Goal: Find specific page/section: Find specific page/section

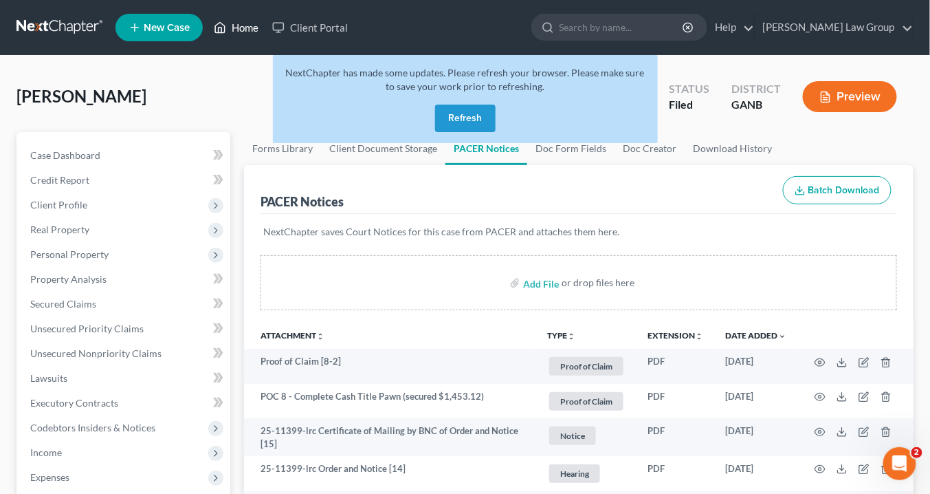
click at [246, 28] on link "Home" at bounding box center [236, 27] width 58 height 25
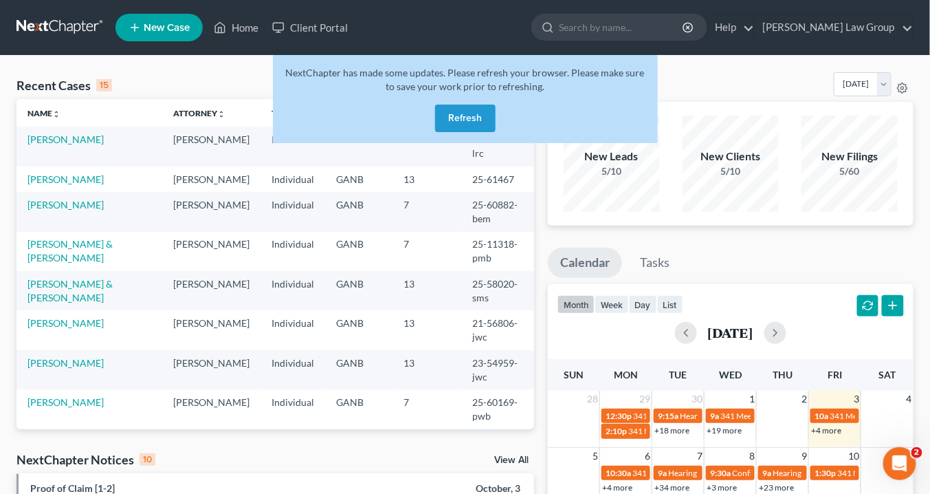
click at [468, 116] on button "Refresh" at bounding box center [465, 119] width 61 height 28
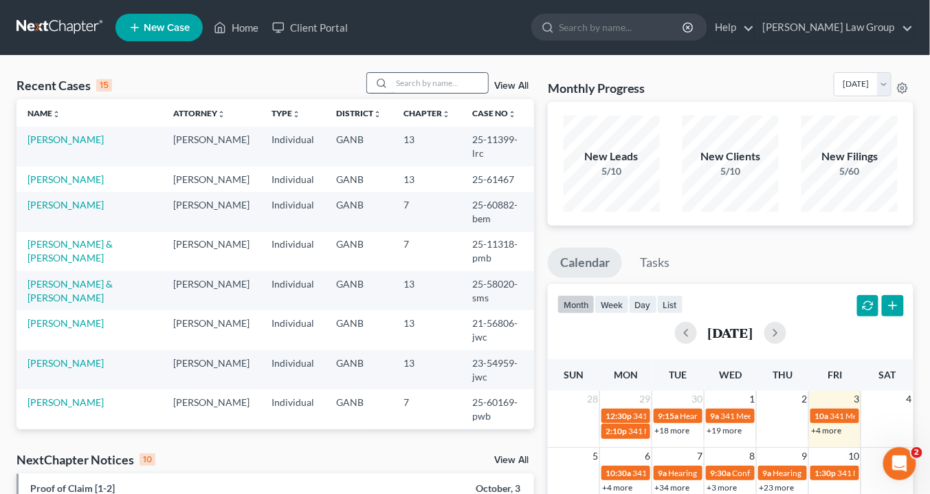
click at [397, 78] on input "search" at bounding box center [440, 83] width 96 height 20
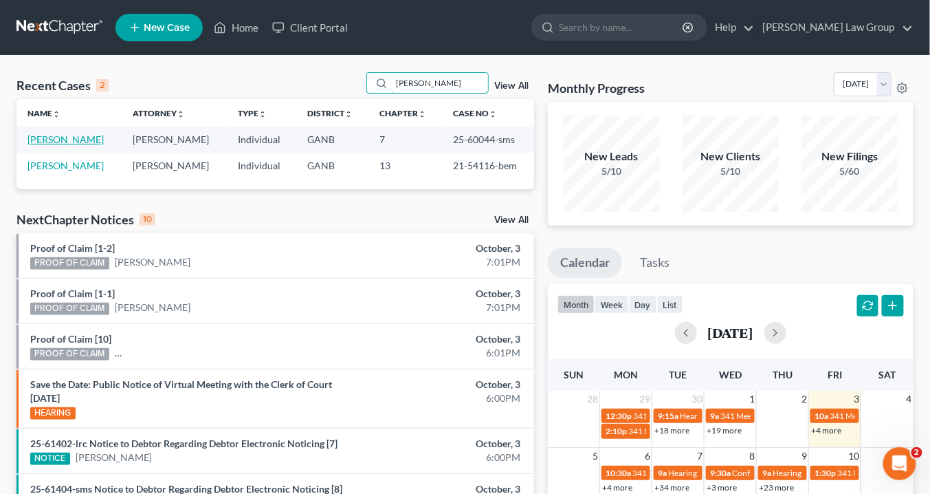
type input "parham"
click at [85, 142] on link "Parham, Corinna" at bounding box center [66, 139] width 76 height 12
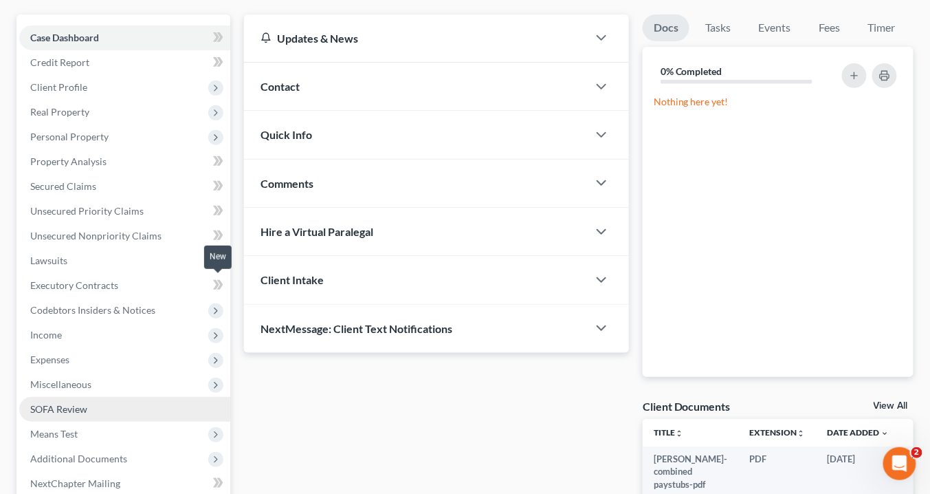
scroll to position [260, 0]
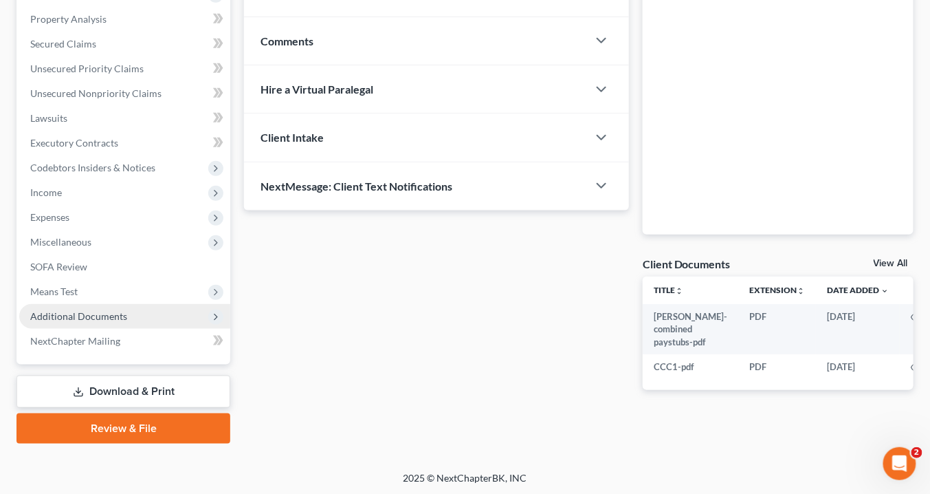
click at [139, 310] on span "Additional Documents" at bounding box center [124, 316] width 211 height 25
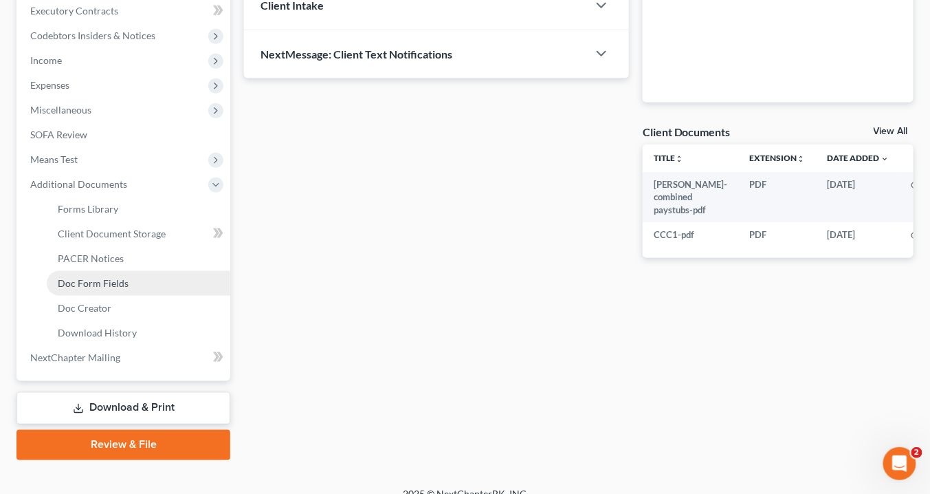
scroll to position [408, 0]
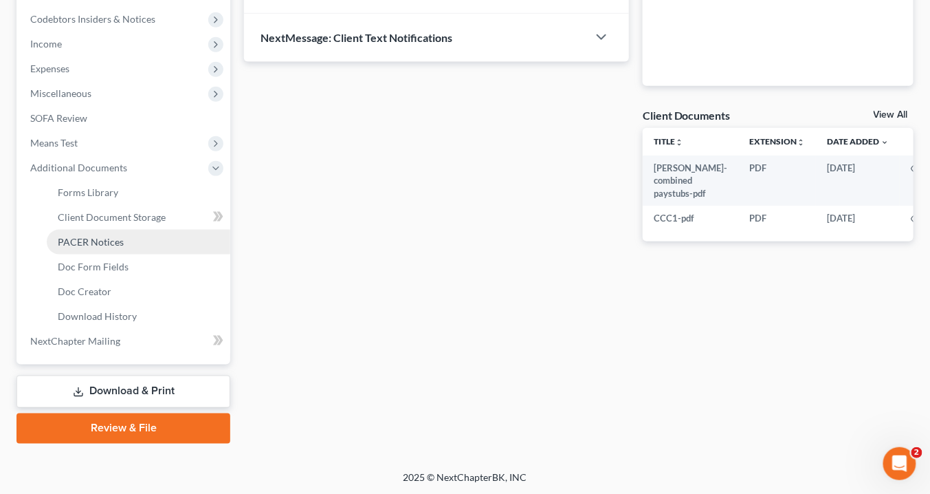
click at [127, 243] on link "PACER Notices" at bounding box center [139, 242] width 184 height 25
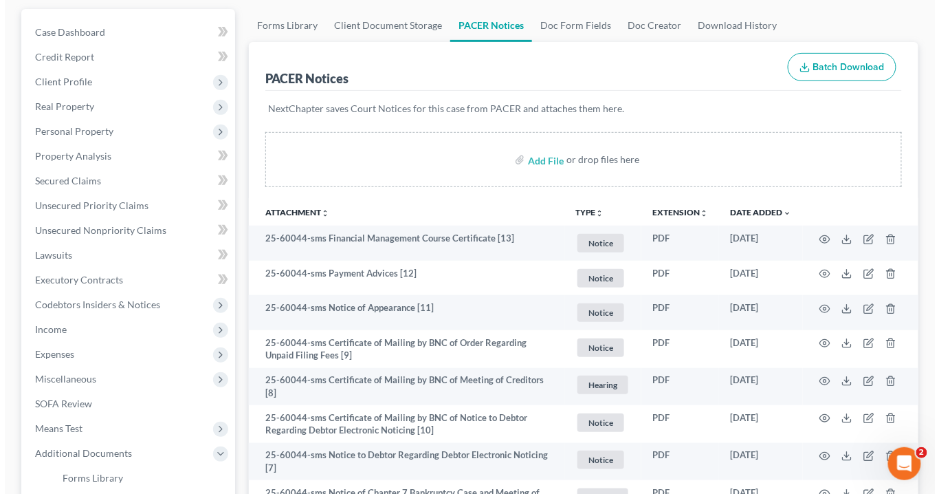
scroll to position [53, 0]
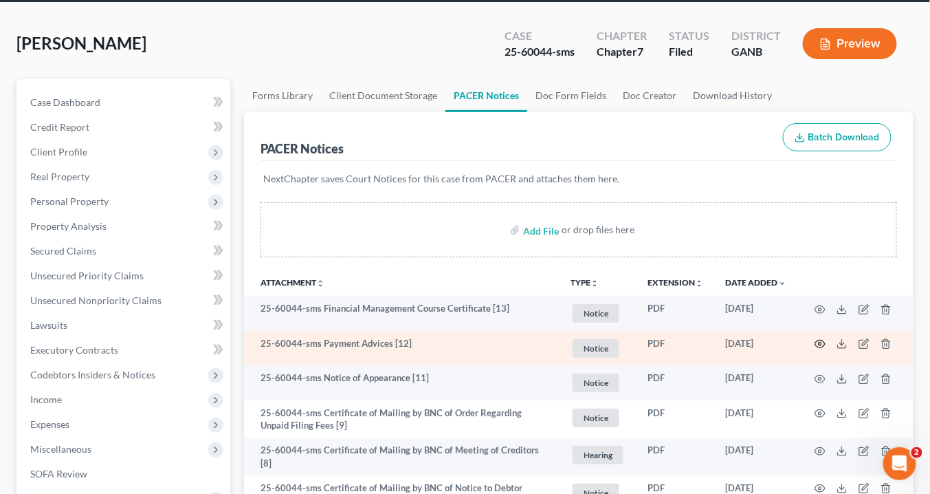
click at [822, 340] on icon "button" at bounding box center [820, 343] width 11 height 11
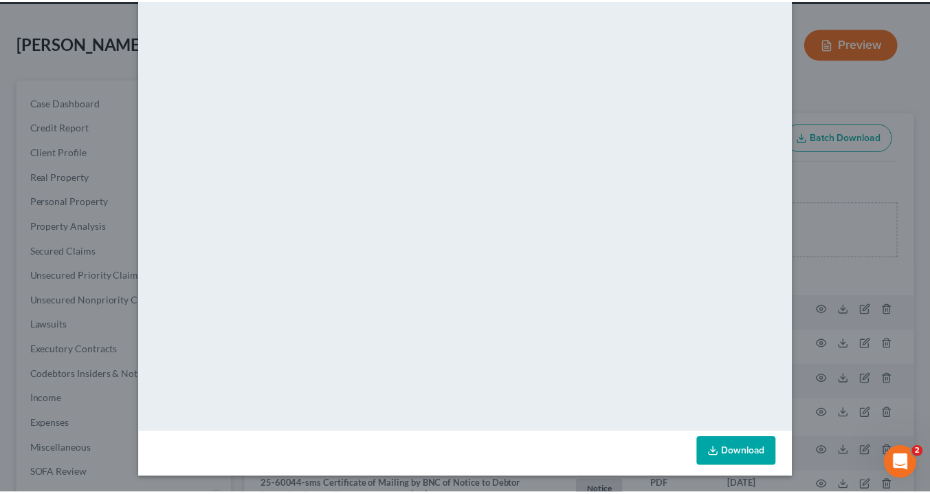
scroll to position [0, 0]
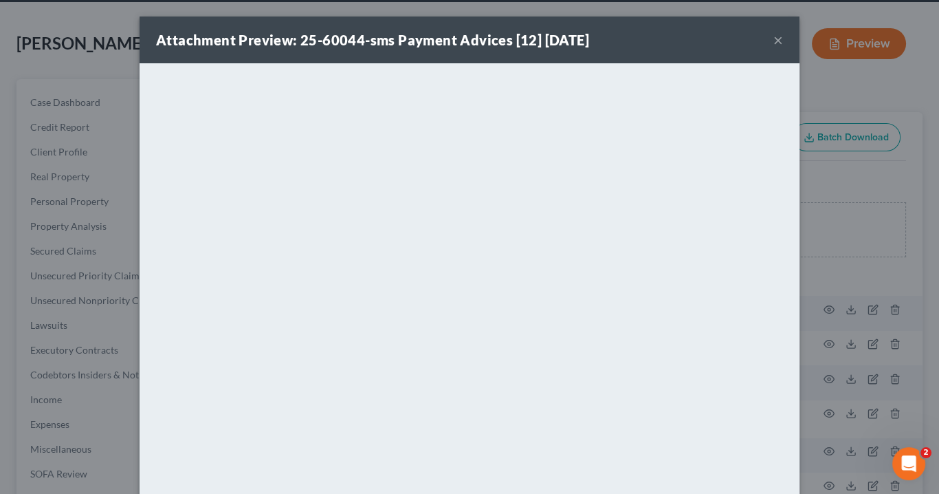
drag, startPoint x: 773, startPoint y: 36, endPoint x: 811, endPoint y: 9, distance: 46.9
click at [777, 36] on button "×" at bounding box center [778, 40] width 10 height 17
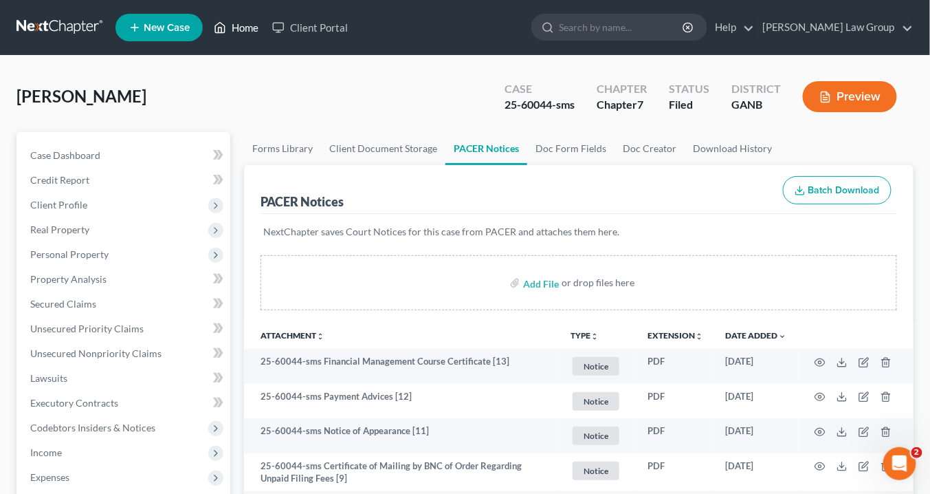
click at [253, 31] on link "Home" at bounding box center [236, 27] width 58 height 25
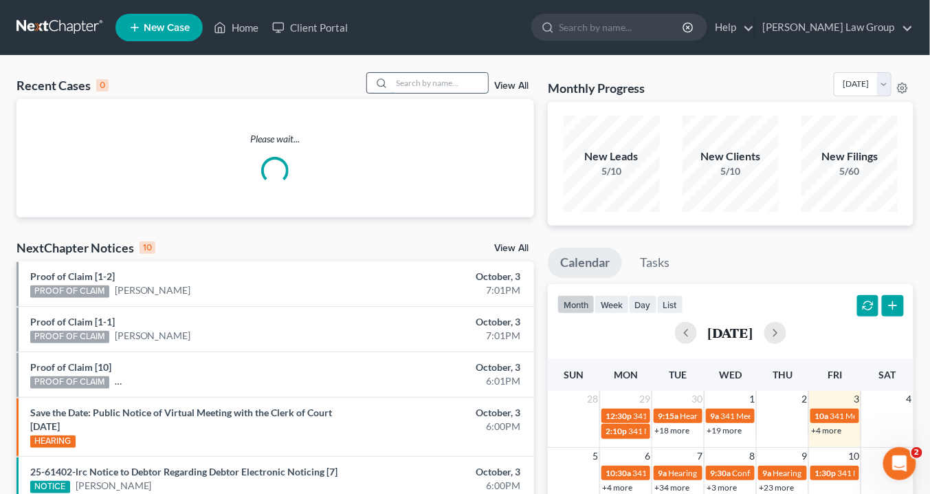
click at [430, 83] on input "search" at bounding box center [440, 83] width 96 height 20
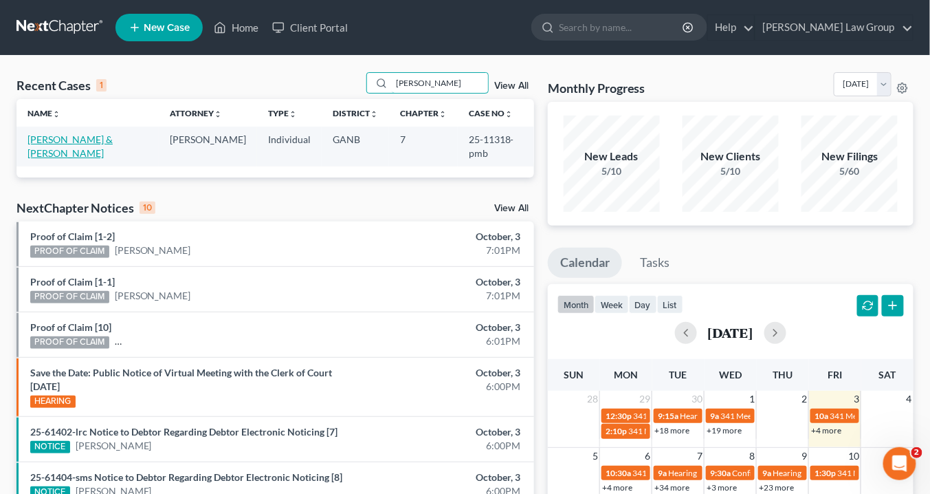
type input "greer"
click at [56, 138] on link "[PERSON_NAME] & [PERSON_NAME]" at bounding box center [70, 145] width 85 height 25
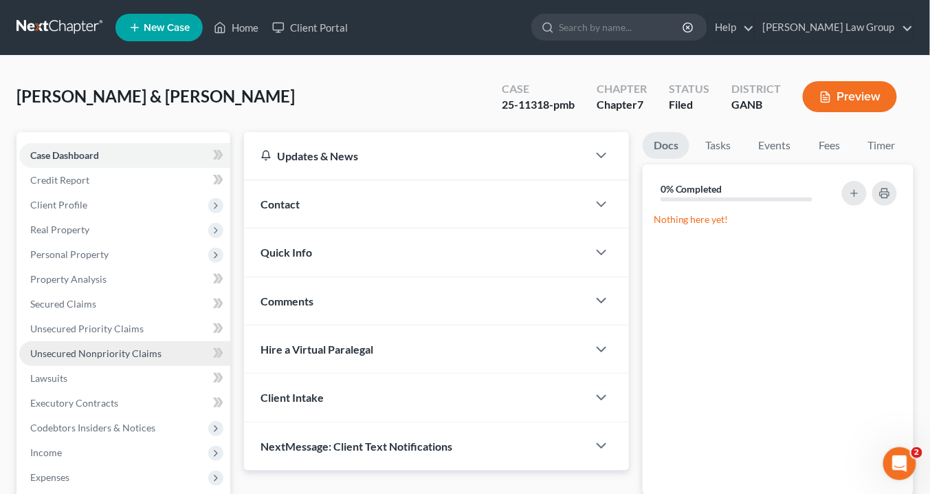
click at [66, 347] on span "Unsecured Nonpriority Claims" at bounding box center [95, 353] width 131 height 12
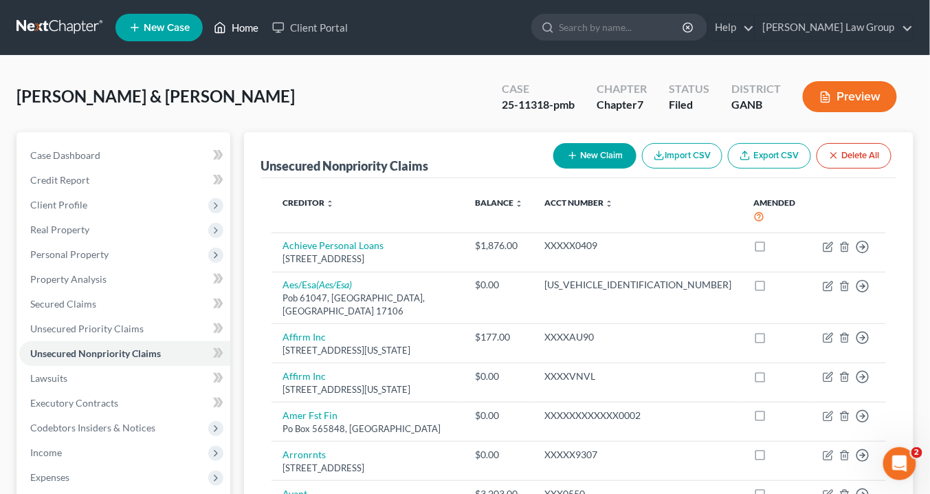
click at [253, 32] on link "Home" at bounding box center [236, 27] width 58 height 25
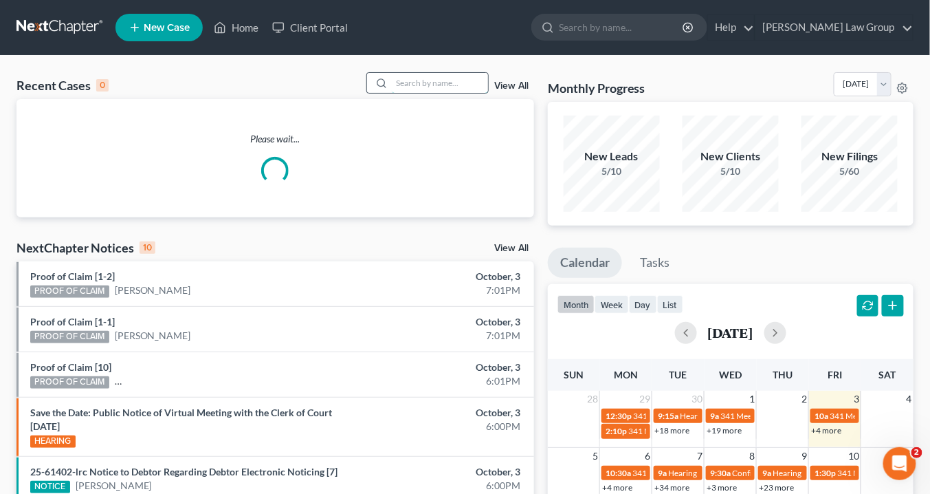
click at [405, 84] on input "search" at bounding box center [440, 83] width 96 height 20
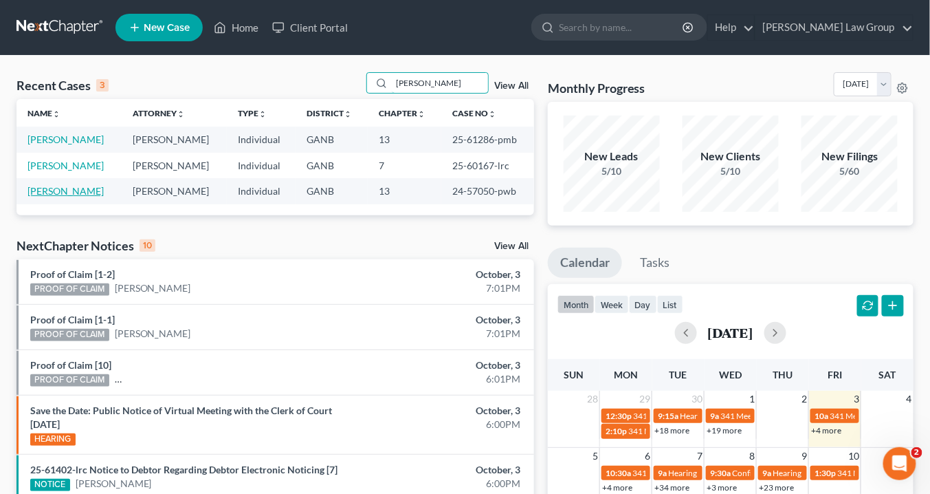
type input "dean"
click at [81, 193] on link "Wilson, Dean" at bounding box center [66, 191] width 76 height 12
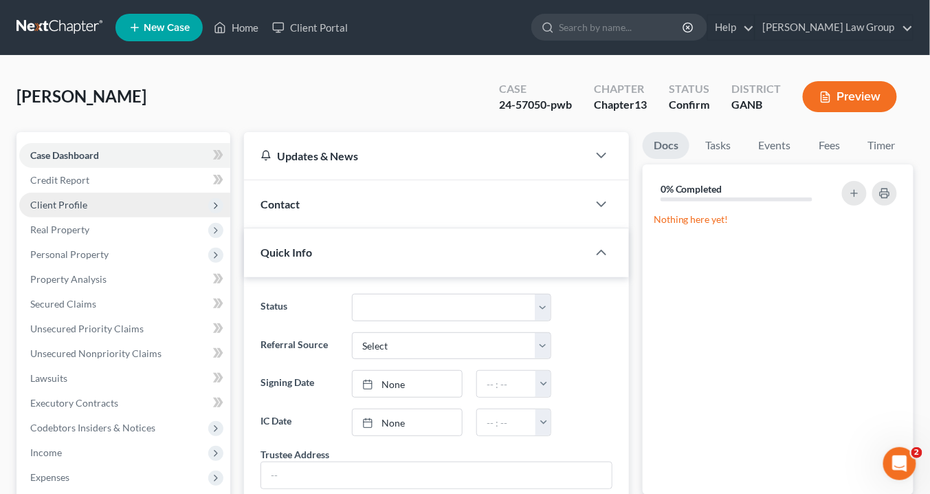
click at [83, 206] on span "Client Profile" at bounding box center [58, 205] width 57 height 12
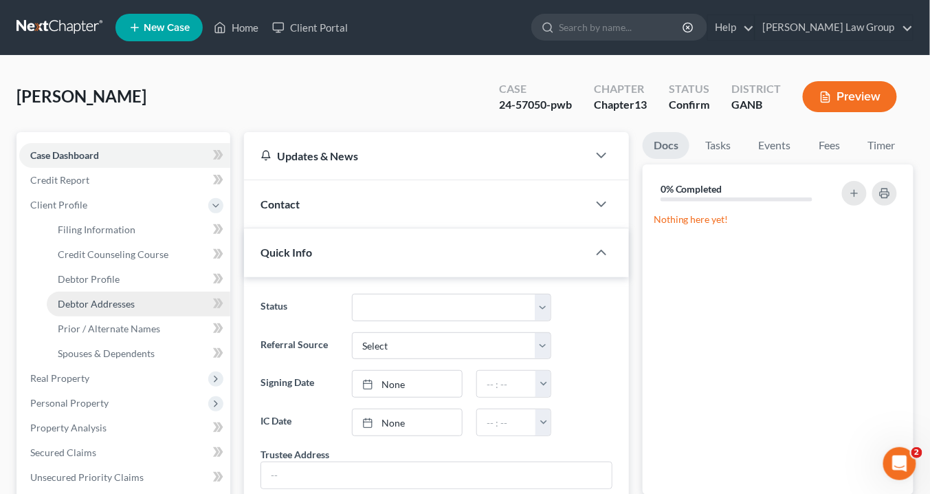
click at [123, 298] on span "Debtor Addresses" at bounding box center [96, 304] width 77 height 12
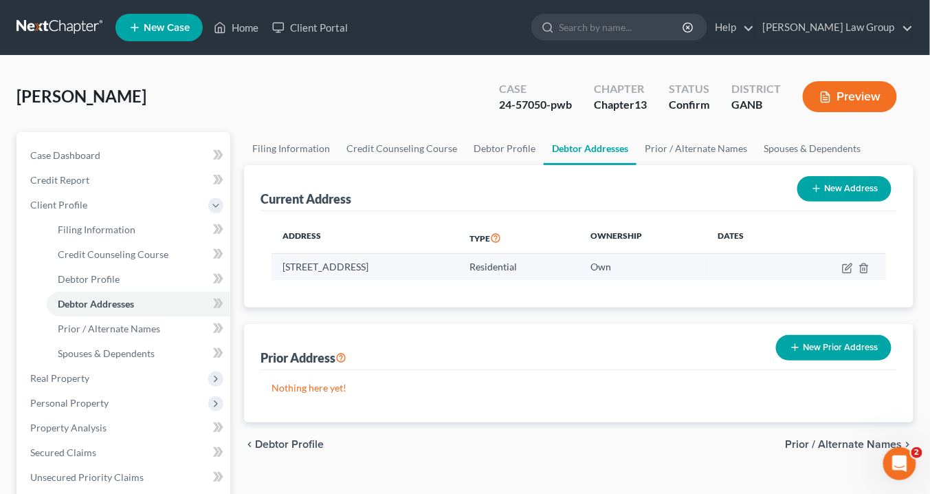
drag, startPoint x: 514, startPoint y: 264, endPoint x: 278, endPoint y: 263, distance: 235.8
click at [277, 263] on td "3323 Quick Water Landing NW, Kennesaw, GA 30144" at bounding box center [365, 267] width 187 height 26
copy td "3323 Quick Water Landing NW, Kennesaw, GA 30144"
click at [245, 28] on link "Home" at bounding box center [236, 27] width 58 height 25
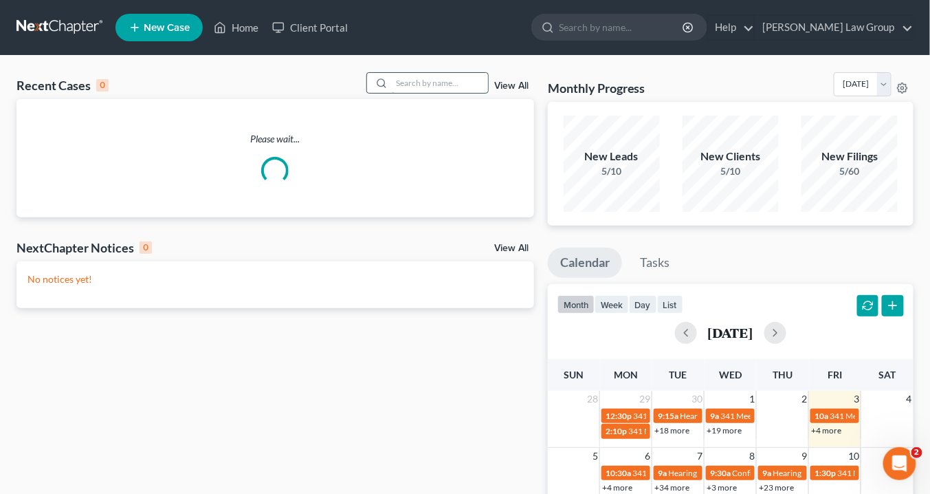
click at [419, 80] on input "search" at bounding box center [440, 83] width 96 height 20
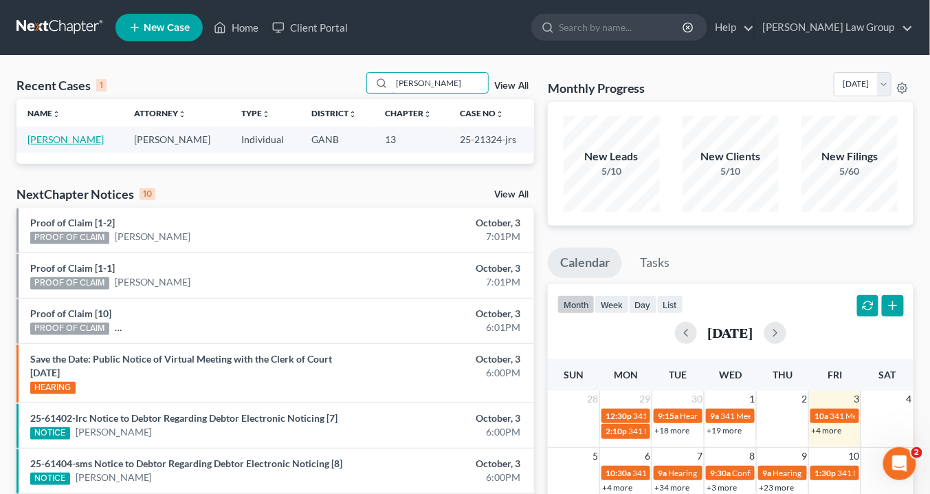
type input "grayson"
click at [61, 138] on link "Grayson, Willie" at bounding box center [66, 139] width 76 height 12
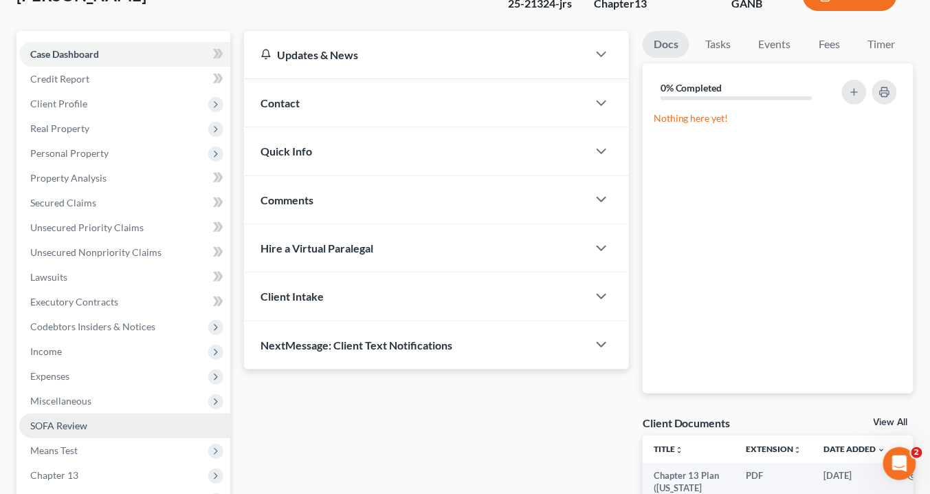
scroll to position [165, 0]
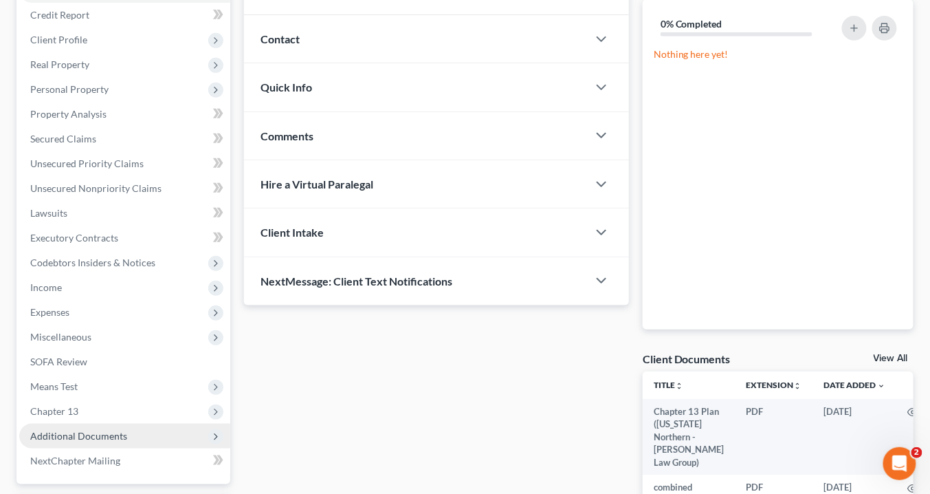
click at [131, 432] on span "Additional Documents" at bounding box center [124, 436] width 211 height 25
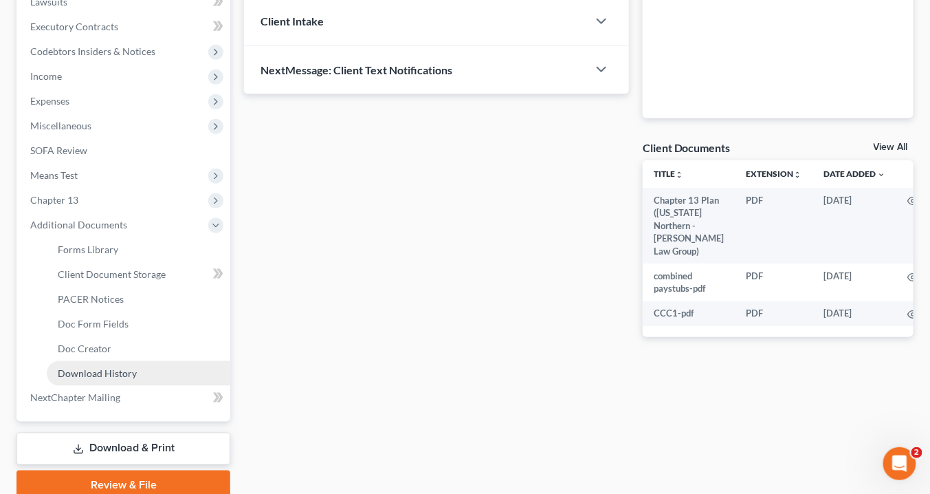
scroll to position [385, 0]
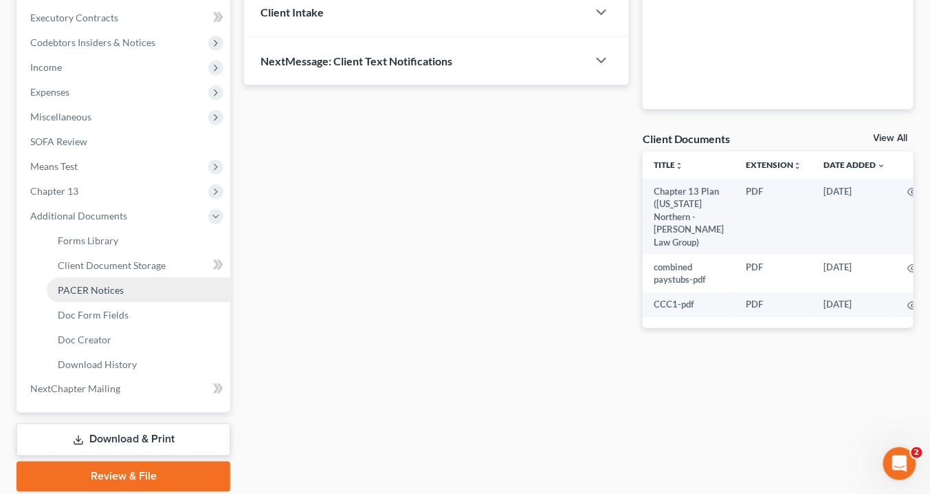
click at [109, 289] on span "PACER Notices" at bounding box center [91, 290] width 66 height 12
